Goal: Task Accomplishment & Management: Manage account settings

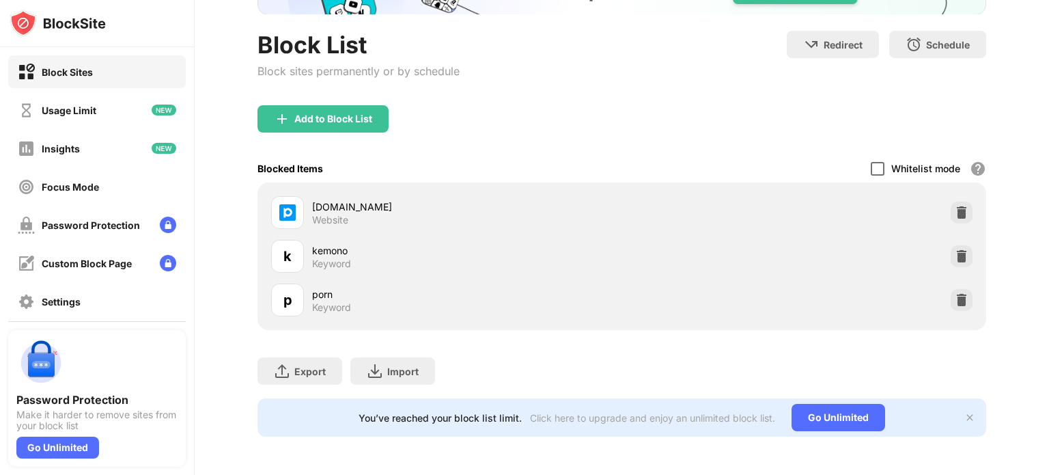
click at [871, 162] on div at bounding box center [878, 169] width 14 height 14
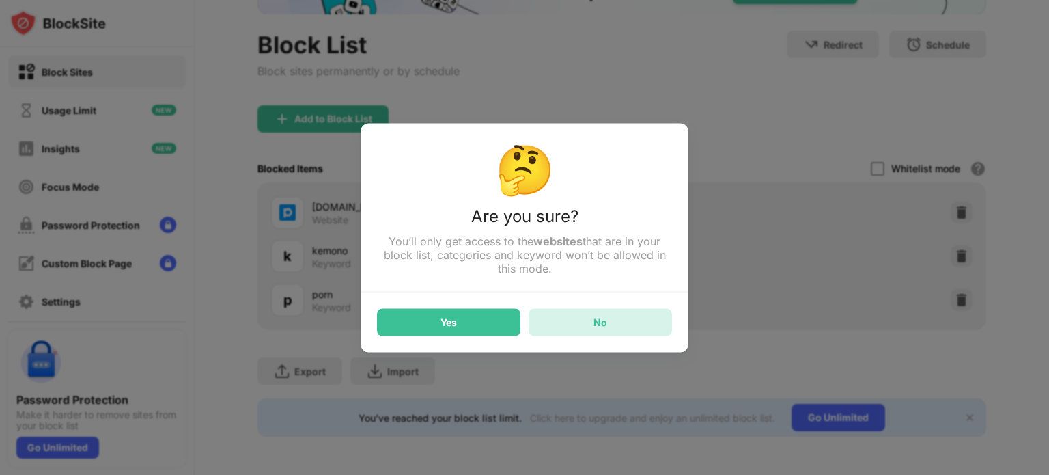
click at [617, 314] on div "No" at bounding box center [600, 321] width 143 height 27
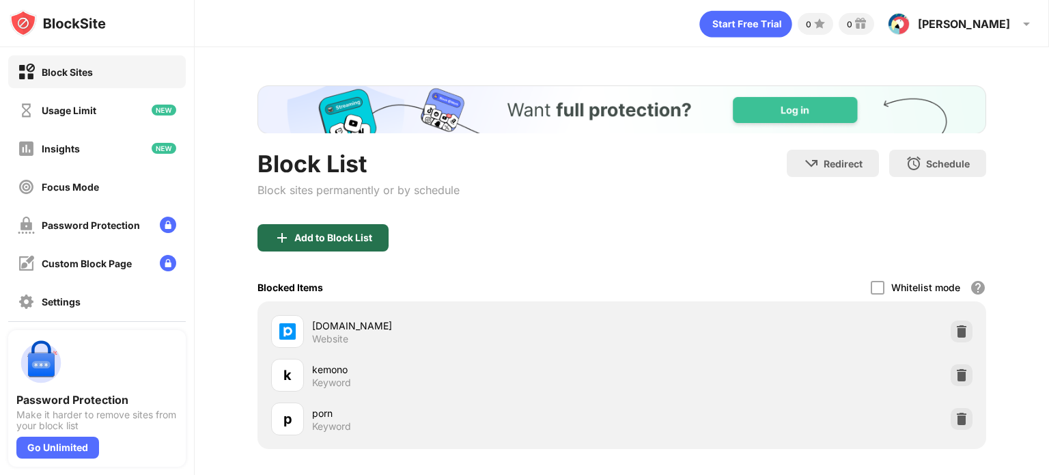
click at [326, 232] on div "Add to Block List" at bounding box center [333, 237] width 78 height 11
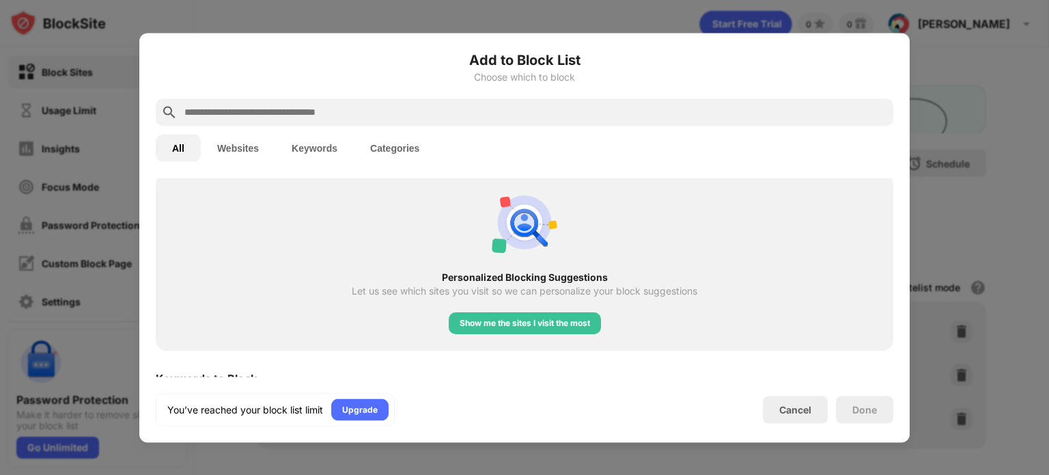
scroll to position [541, 0]
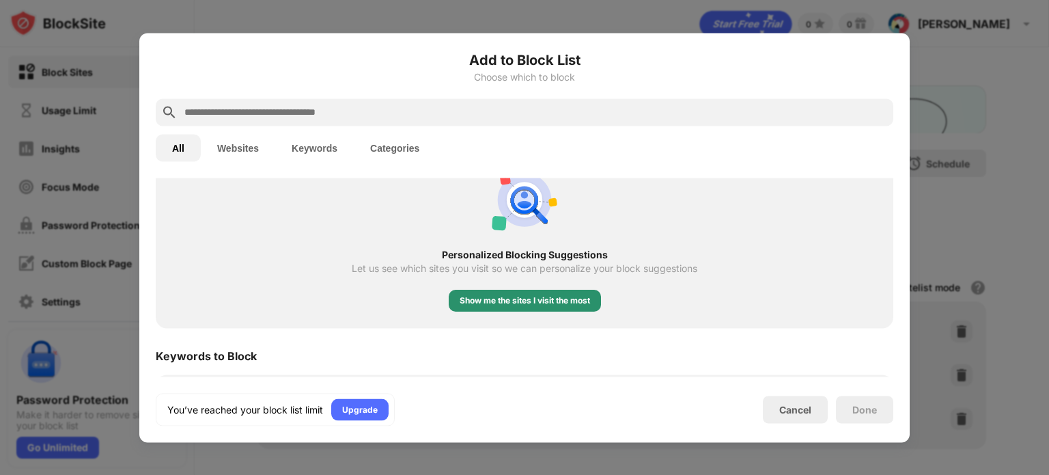
click at [515, 299] on div "Show me the sites I visit the most" at bounding box center [525, 301] width 130 height 14
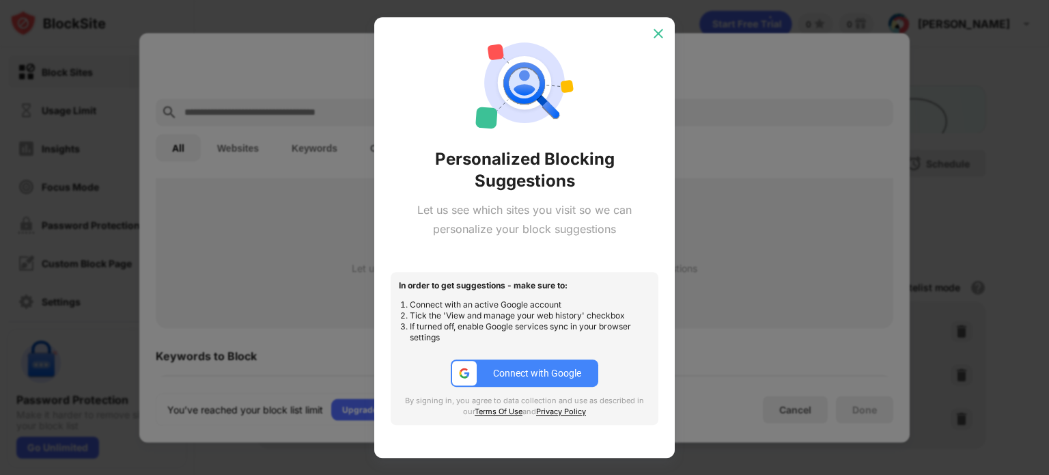
drag, startPoint x: 656, startPoint y: 35, endPoint x: 657, endPoint y: 42, distance: 7.0
click at [656, 35] on img at bounding box center [658, 34] width 14 height 14
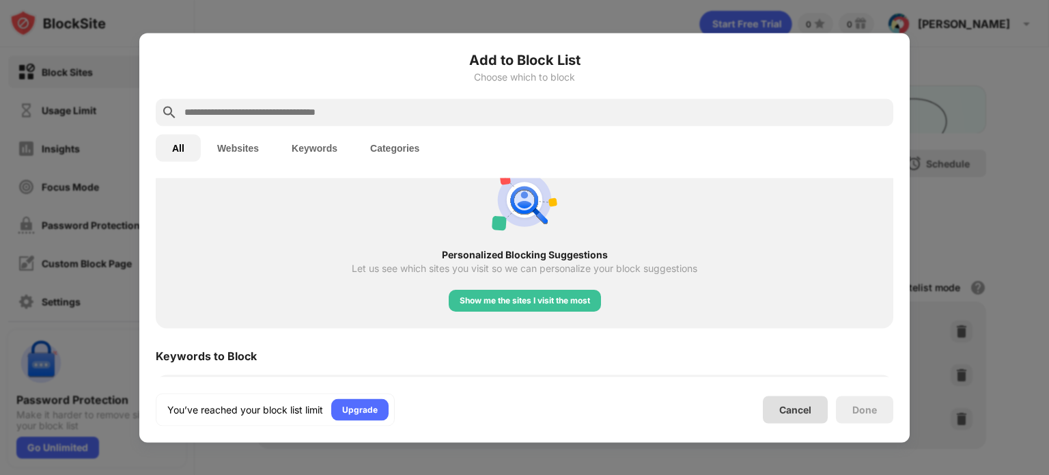
click at [791, 411] on div "Cancel" at bounding box center [795, 410] width 32 height 12
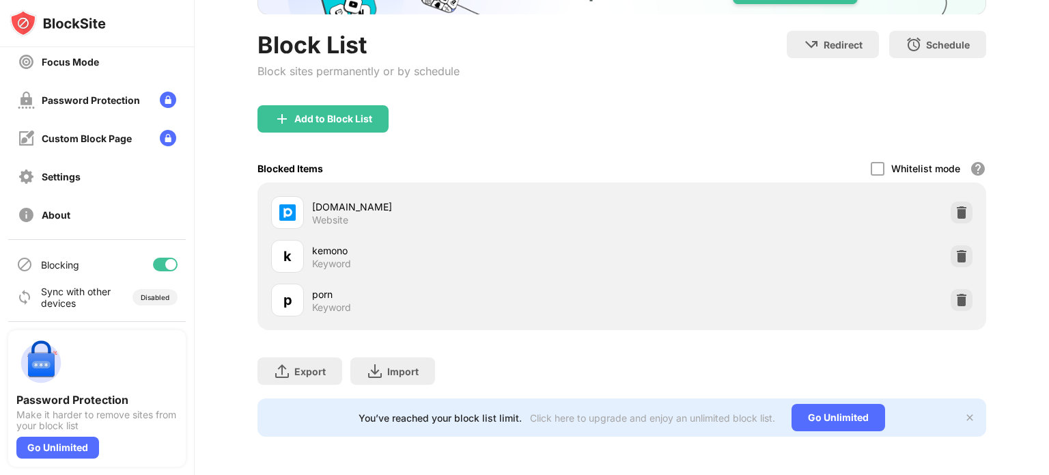
scroll to position [47, 0]
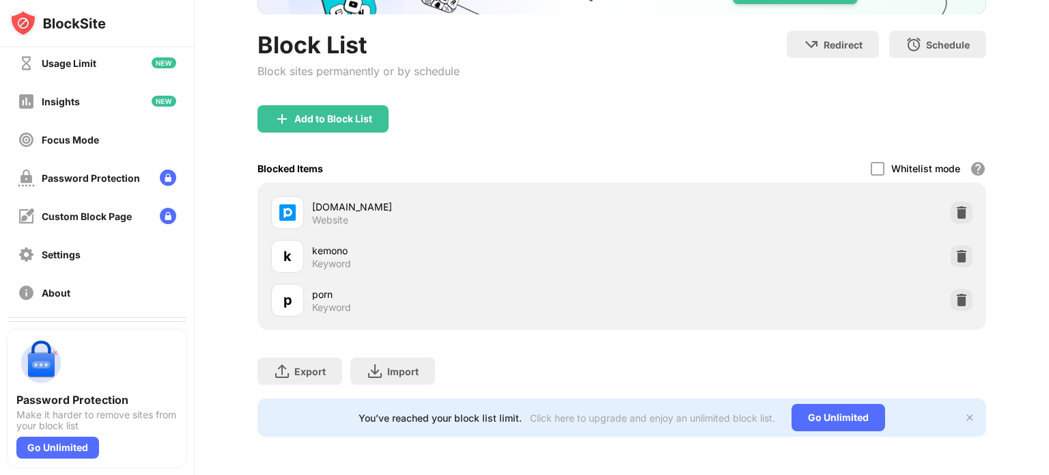
click at [195, 244] on div "Block List Block sites permanently or by schedule Redirect Choose a site to be …" at bounding box center [622, 201] width 854 height 546
drag, startPoint x: 194, startPoint y: 240, endPoint x: 186, endPoint y: 190, distance: 50.5
click at [186, 190] on div "Block Sites Usage Limit Insights Focus Mode Password Protection Custom Block Pa…" at bounding box center [524, 237] width 1049 height 475
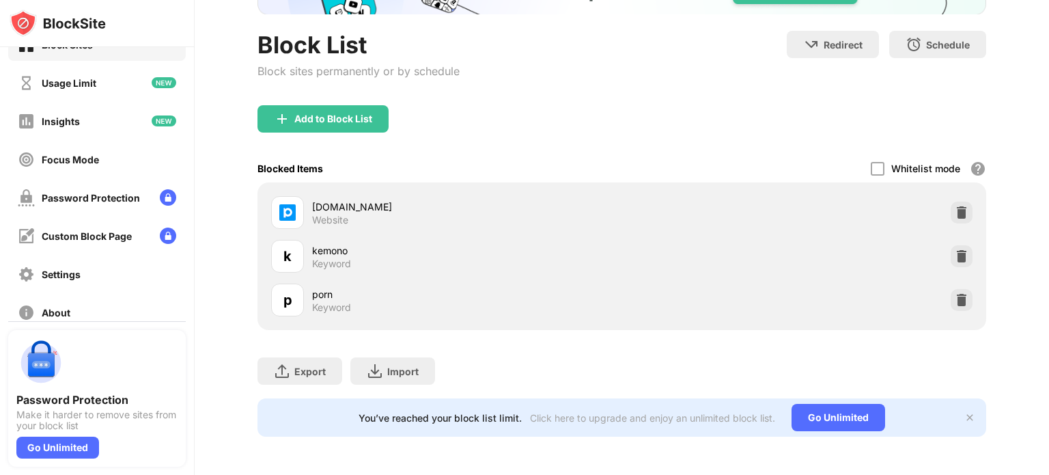
scroll to position [0, 0]
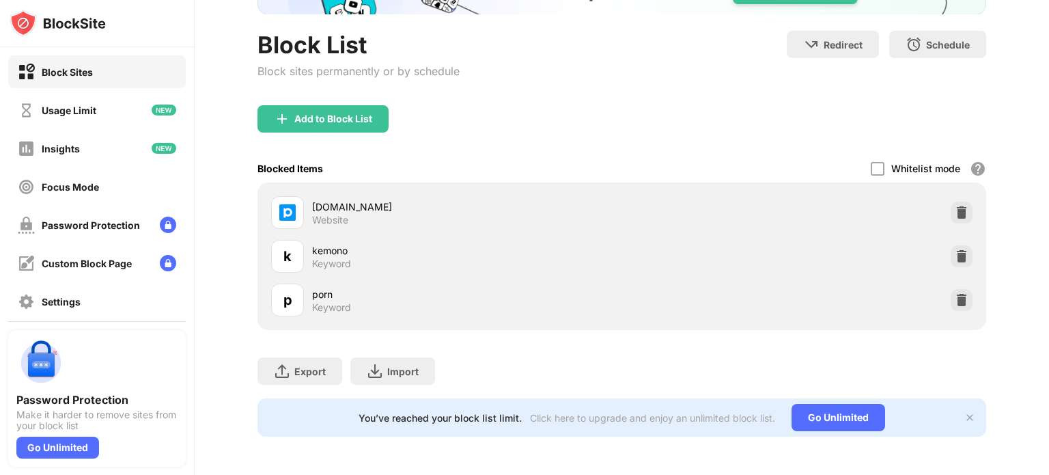
drag, startPoint x: 195, startPoint y: 117, endPoint x: 191, endPoint y: 107, distance: 11.0
click at [192, 109] on div "Block Sites Usage Limit Insights Focus Mode Password Protection Custom Block Pa…" at bounding box center [524, 237] width 1049 height 475
click at [89, 295] on div "Settings" at bounding box center [97, 301] width 178 height 33
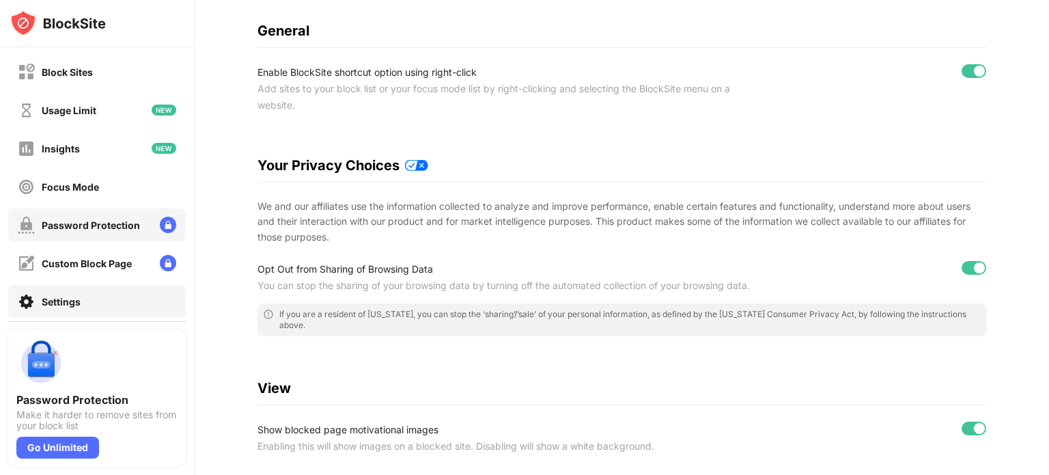
click at [97, 226] on div "Password Protection" at bounding box center [91, 225] width 98 height 12
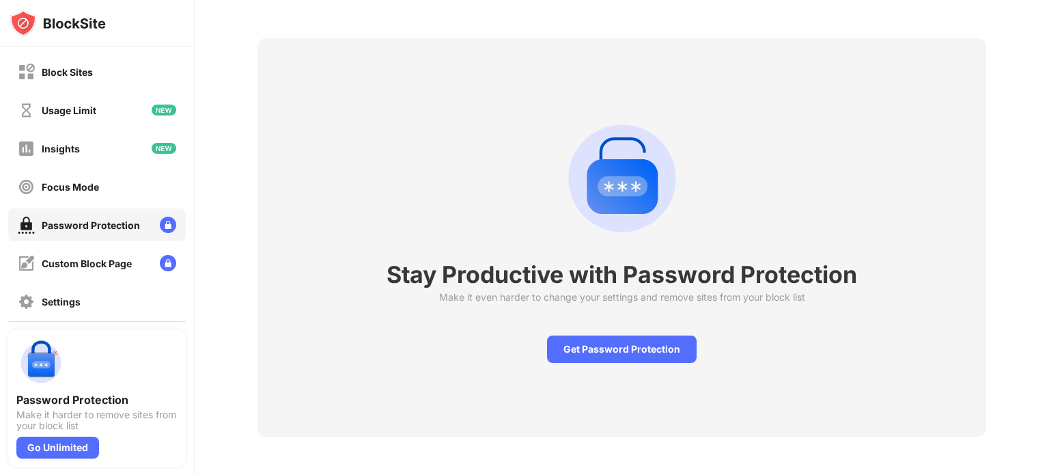
scroll to position [57, 0]
click at [640, 339] on div "Get Password Protection" at bounding box center [622, 348] width 150 height 27
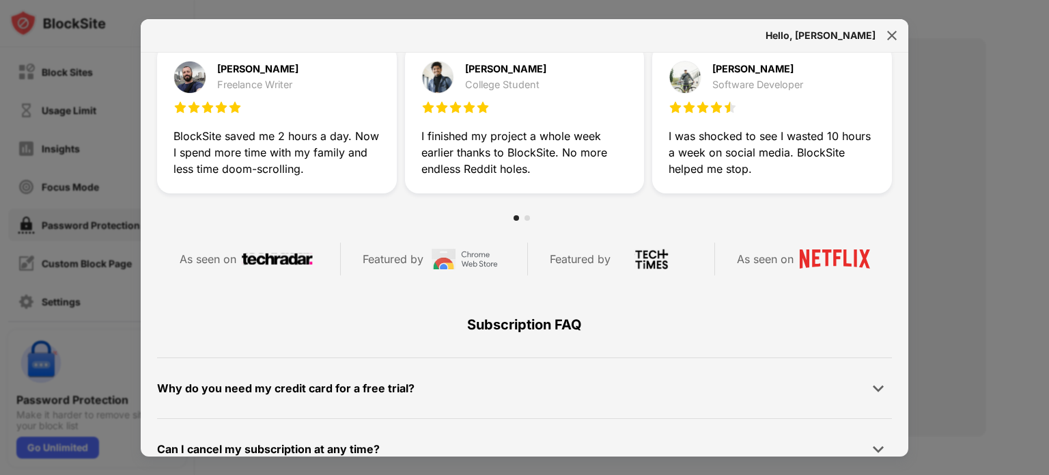
scroll to position [308, 0]
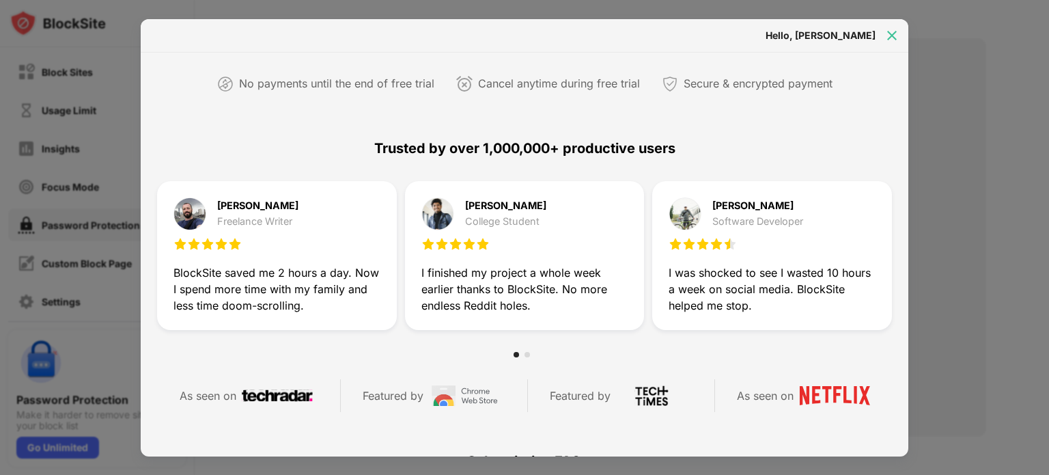
click at [890, 35] on img at bounding box center [892, 36] width 14 height 14
